Goal: Navigation & Orientation: Find specific page/section

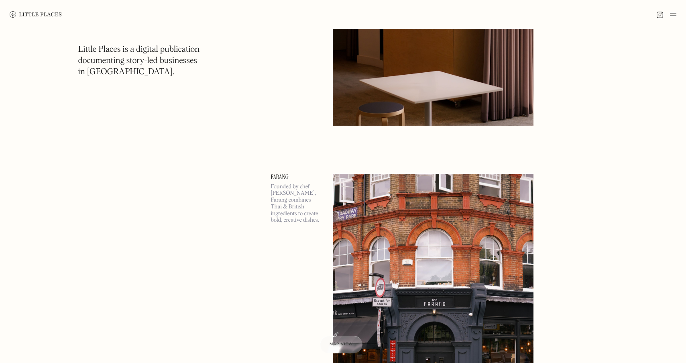
scroll to position [3579, 0]
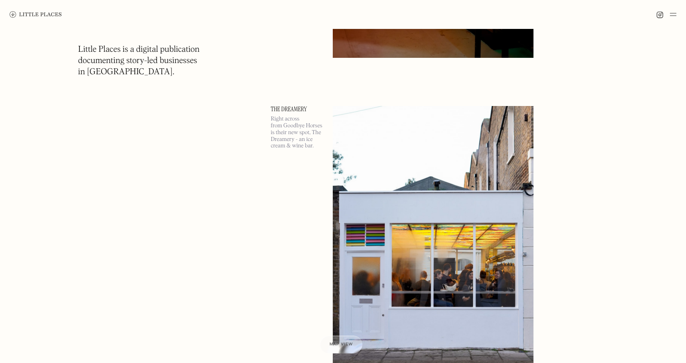
scroll to position [11375, 0]
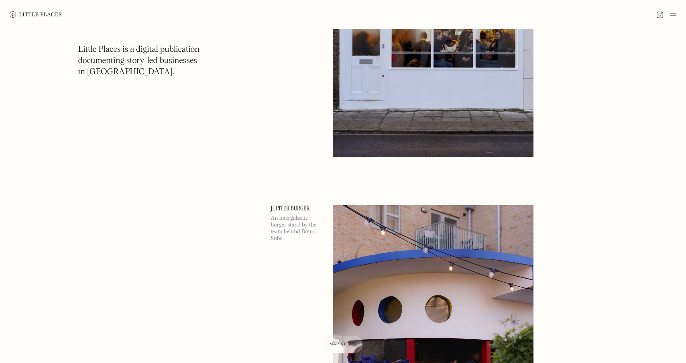
click at [673, 12] on img at bounding box center [673, 15] width 6 height 10
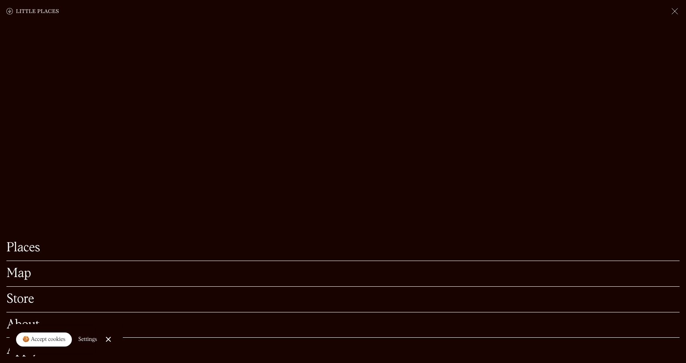
click at [24, 267] on link "Map" at bounding box center [342, 273] width 673 height 12
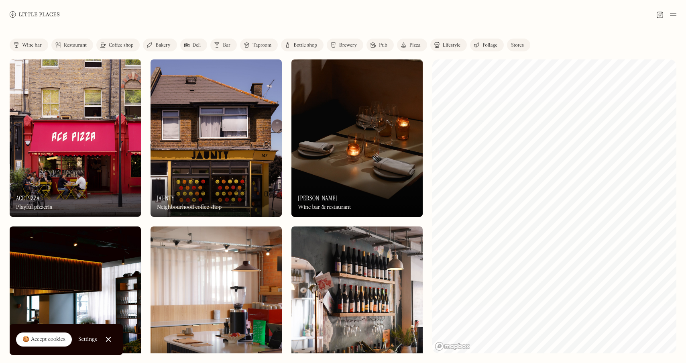
scroll to position [1174, 0]
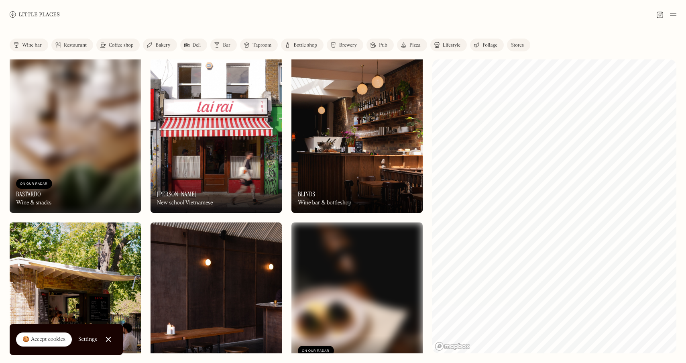
click at [670, 13] on img at bounding box center [673, 15] width 6 height 10
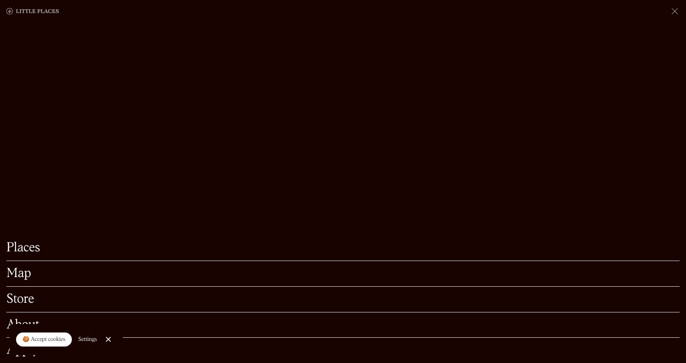
click at [15, 322] on link "About" at bounding box center [342, 325] width 673 height 12
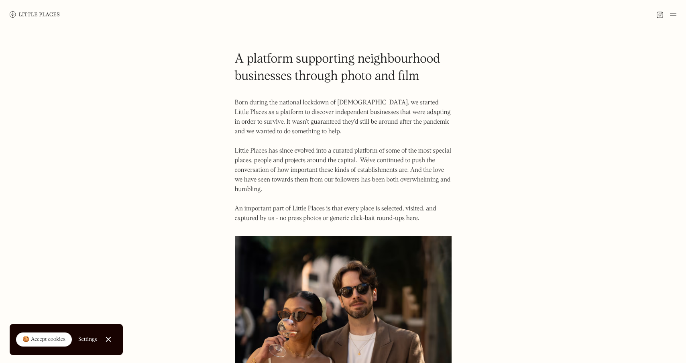
scroll to position [526, 0]
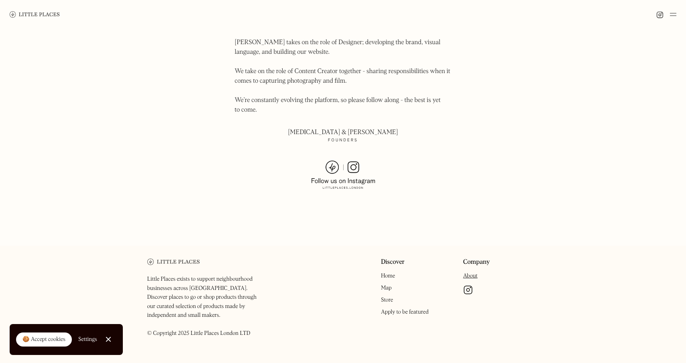
click at [107, 341] on link "Close Cookie Popup" at bounding box center [108, 339] width 16 height 16
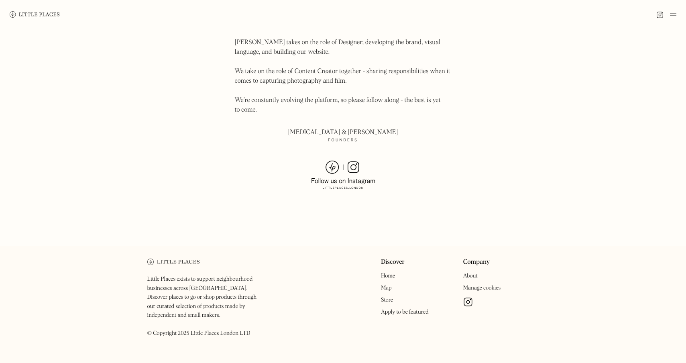
drag, startPoint x: 383, startPoint y: 249, endPoint x: 461, endPoint y: 0, distance: 260.4
